Goal: Transaction & Acquisition: Register for event/course

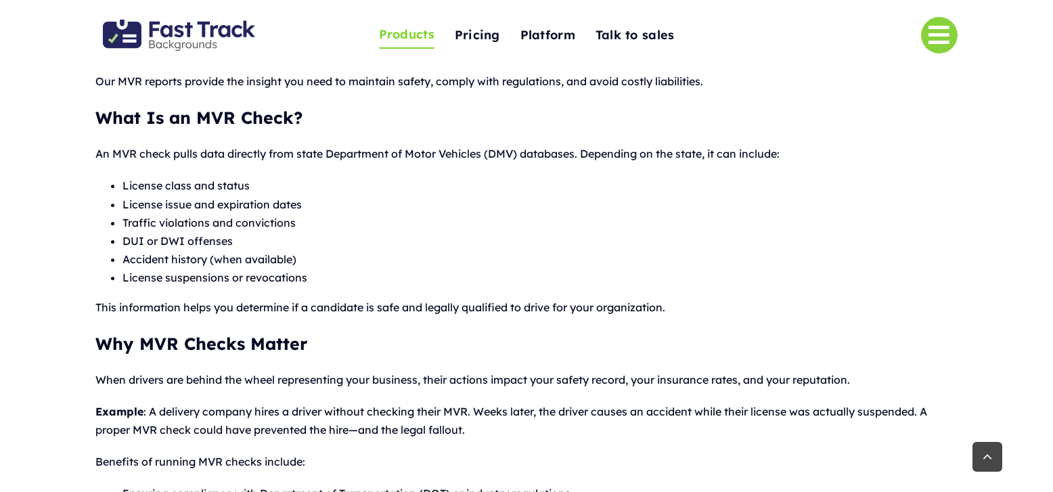
scroll to position [474, 0]
click at [487, 35] on span "Pricing" at bounding box center [477, 34] width 45 height 21
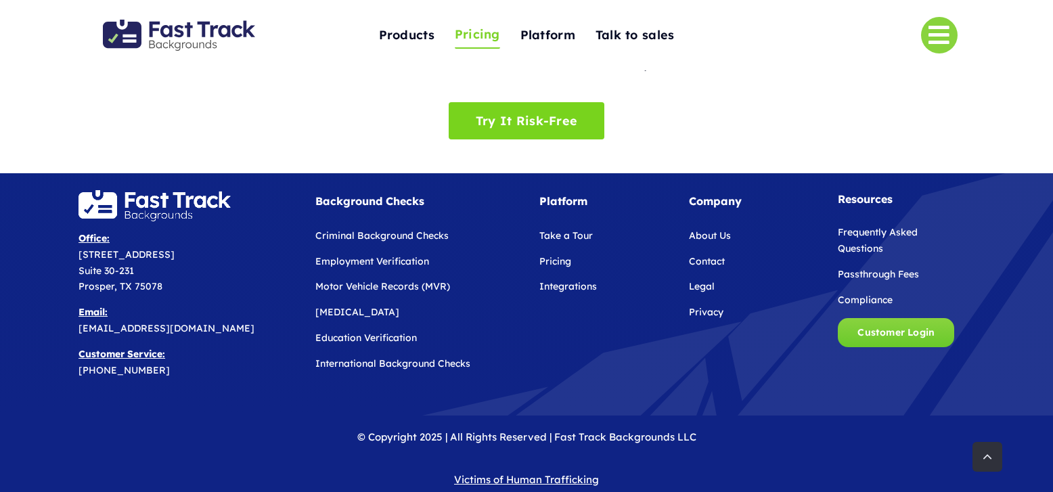
scroll to position [862, 0]
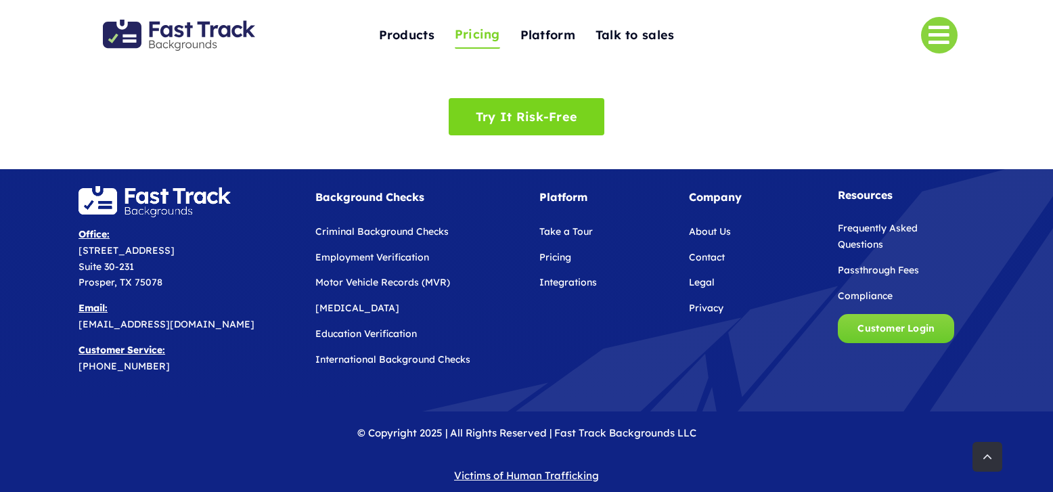
click at [414, 276] on span "Motor Vehicle Records (MVR)" at bounding box center [382, 282] width 135 height 12
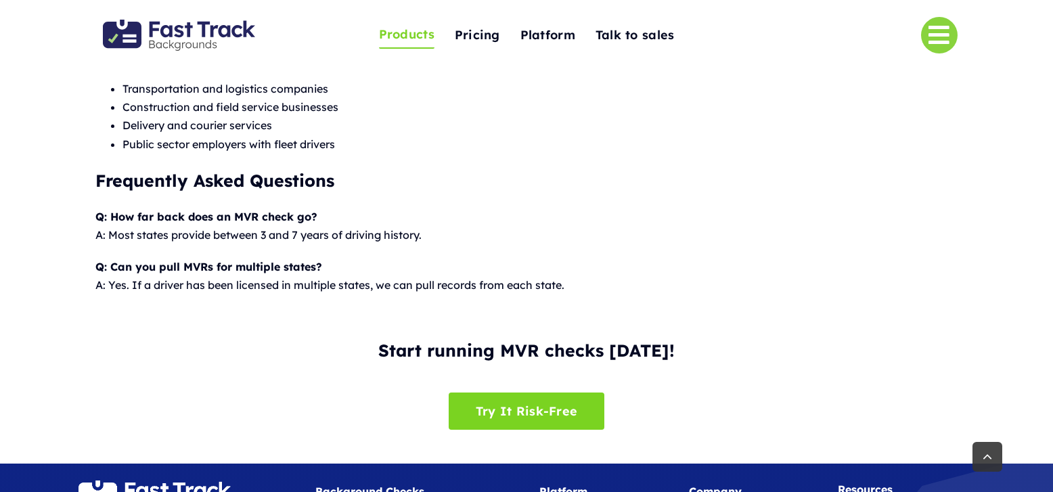
scroll to position [1286, 0]
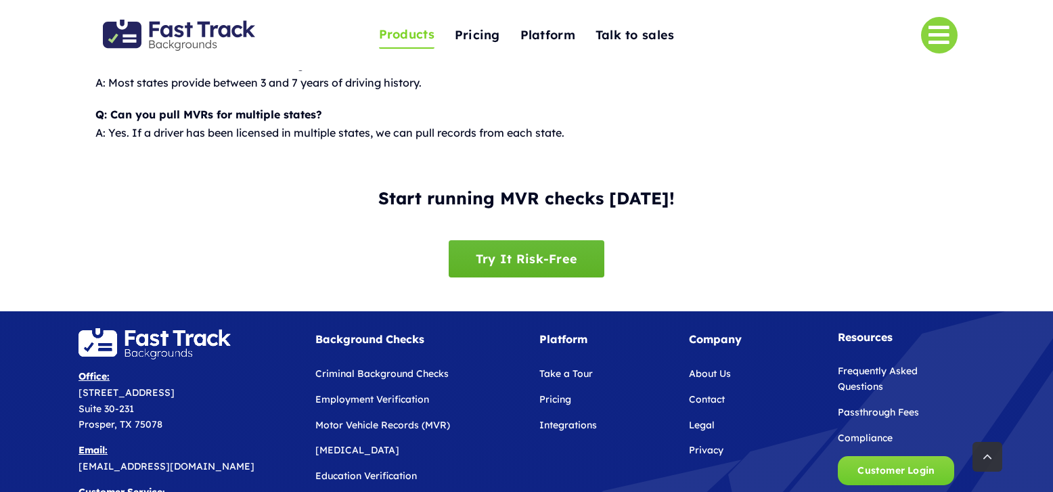
click at [581, 255] on link "Try It Risk-Free" at bounding box center [527, 258] width 156 height 37
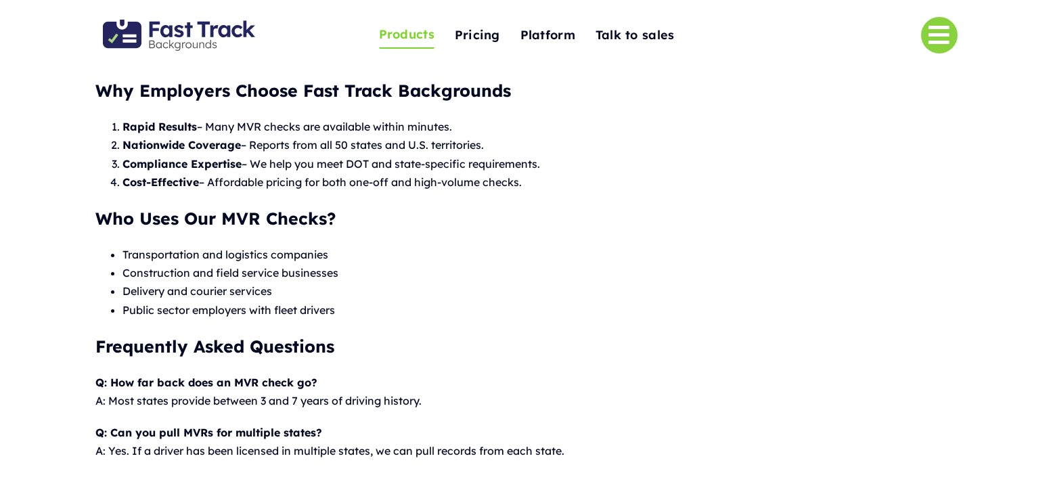
scroll to position [812, 0]
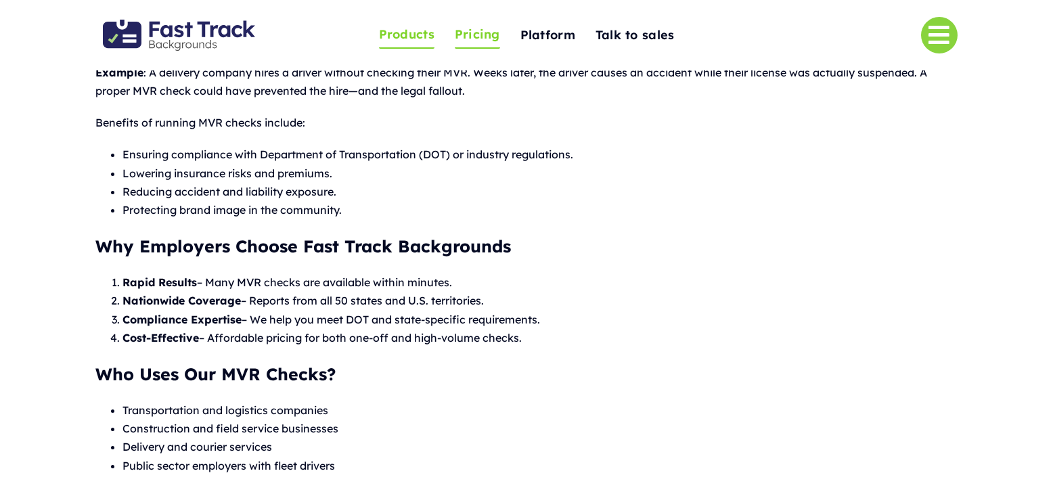
click at [488, 34] on span "Pricing" at bounding box center [477, 34] width 45 height 21
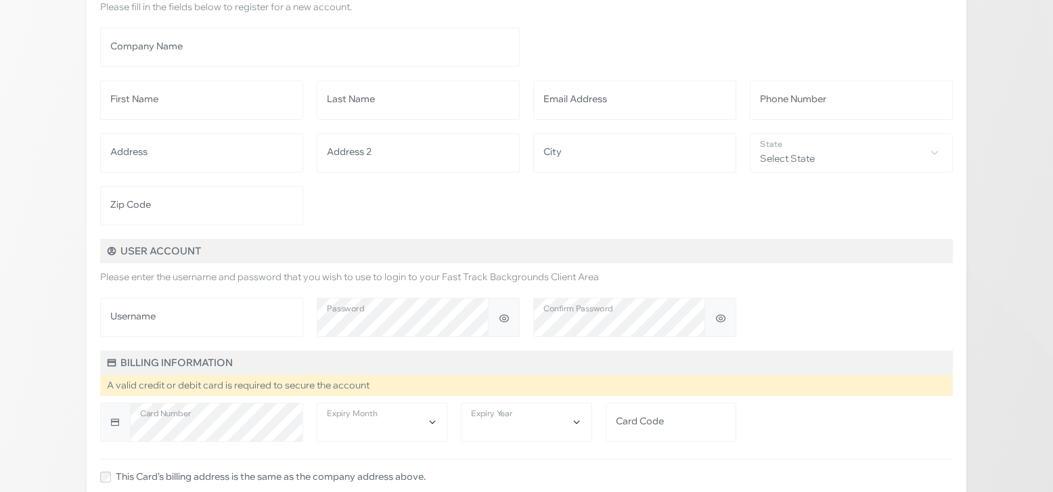
scroll to position [135, 0]
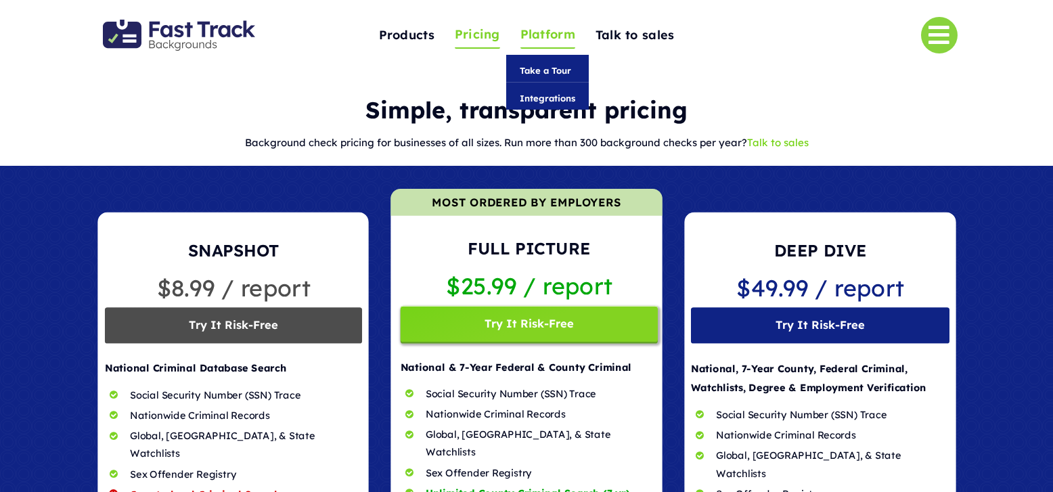
click at [537, 39] on span "Platform" at bounding box center [548, 34] width 55 height 21
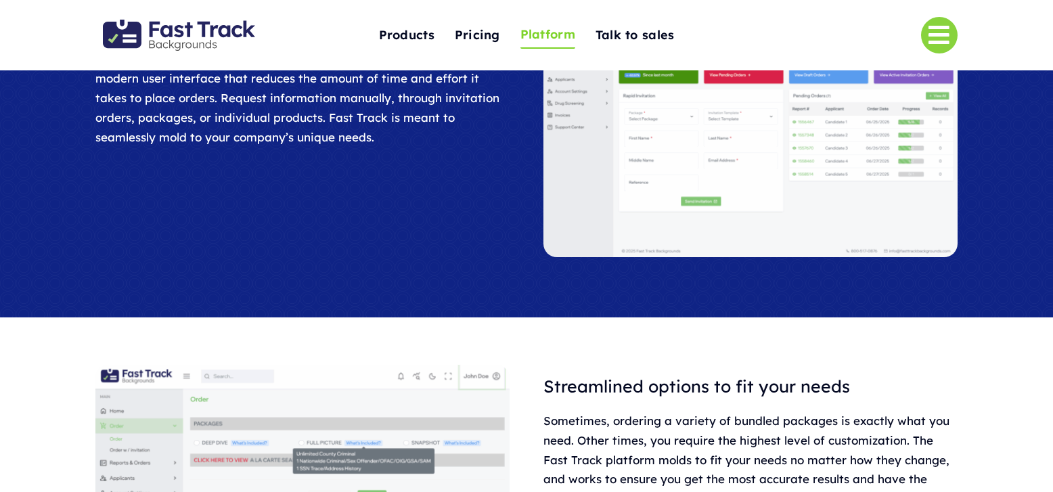
scroll to position [135, 0]
